Goal: Find specific page/section: Locate a particular part of the current website

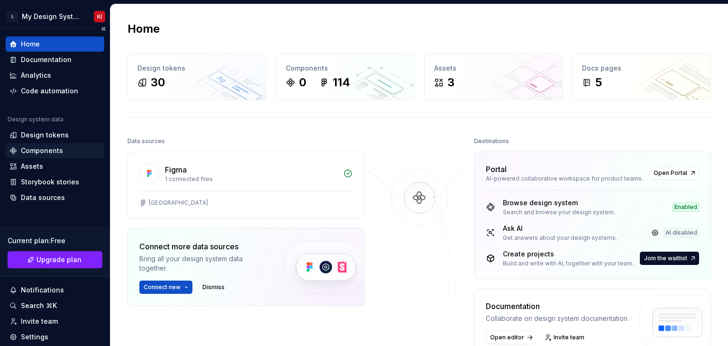
click at [54, 148] on div "Components" at bounding box center [42, 150] width 42 height 9
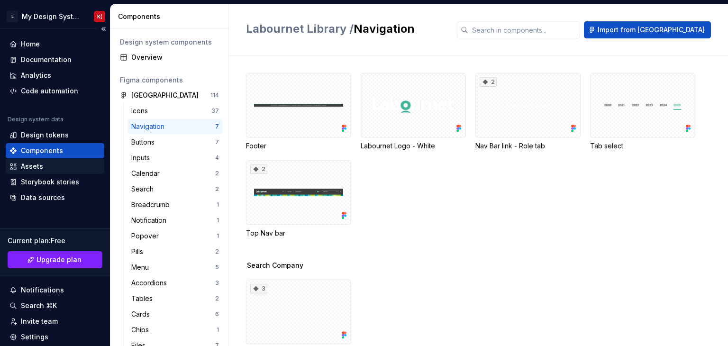
click at [29, 167] on div "Assets" at bounding box center [32, 166] width 22 height 9
